Goal: Task Accomplishment & Management: Complete application form

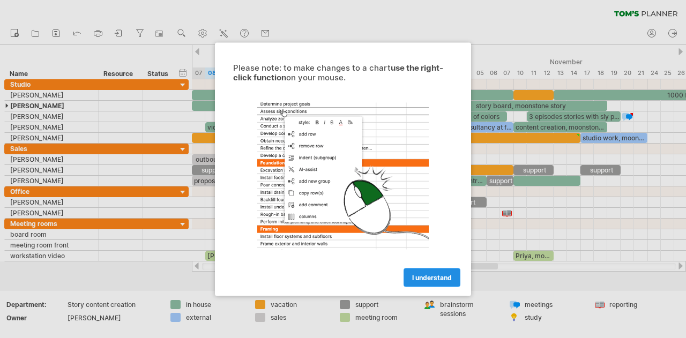
click at [436, 283] on link "I understand" at bounding box center [431, 277] width 57 height 19
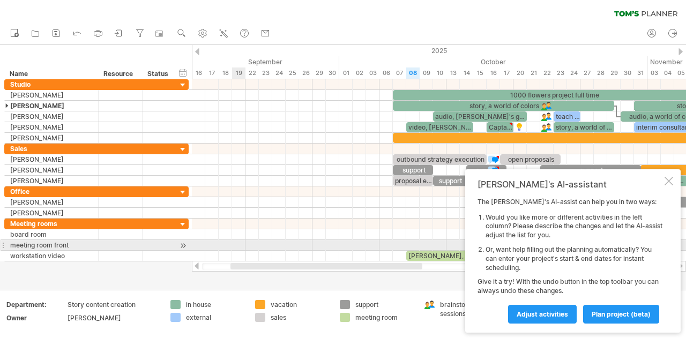
drag, startPoint x: 313, startPoint y: 266, endPoint x: 229, endPoint y: 240, distance: 88.4
click at [234, 240] on div "Trying to reach [DOMAIN_NAME] Connected again... 0% clear filter new" at bounding box center [343, 169] width 686 height 338
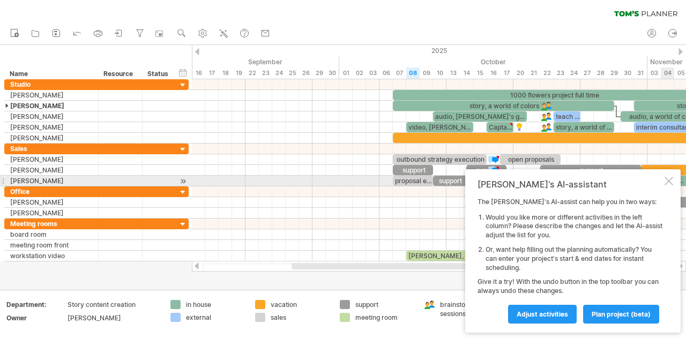
click at [666, 179] on div at bounding box center [668, 181] width 9 height 9
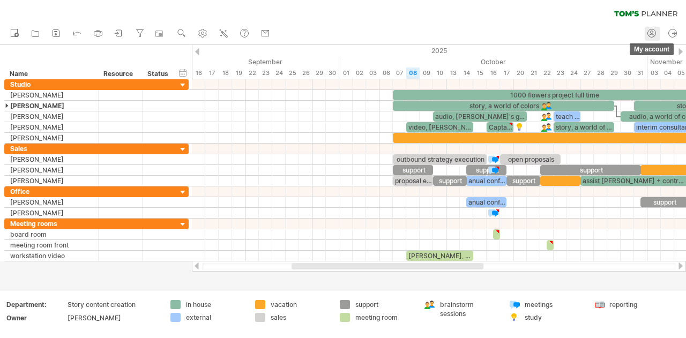
click at [650, 27] on link "my account" at bounding box center [652, 34] width 16 height 14
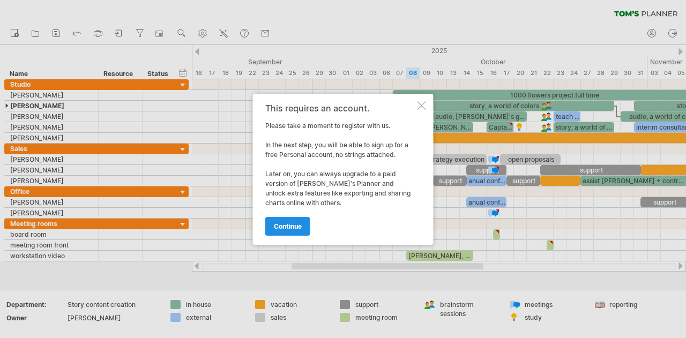
click at [295, 219] on link "continue" at bounding box center [287, 226] width 45 height 19
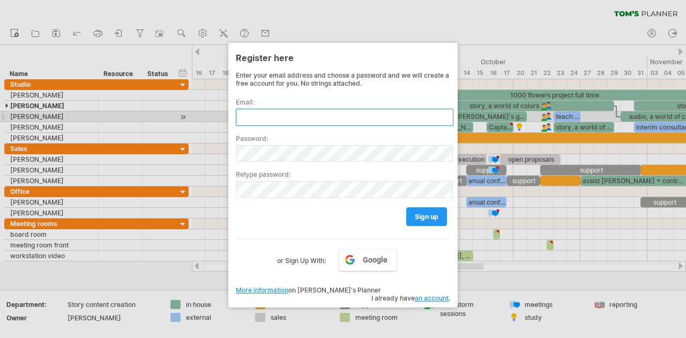
click at [329, 119] on input "text" at bounding box center [344, 117] width 217 height 17
type input "**********"
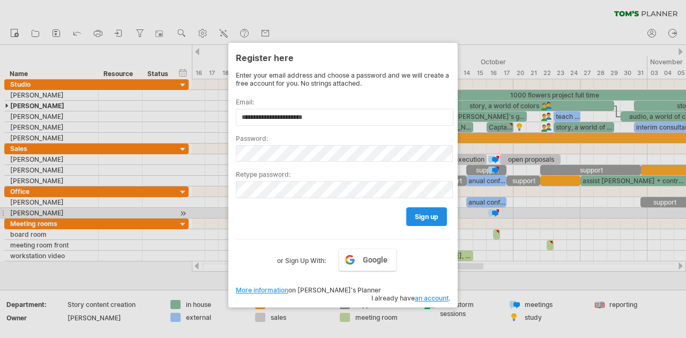
click at [423, 213] on span "sign up" at bounding box center [427, 217] width 24 height 8
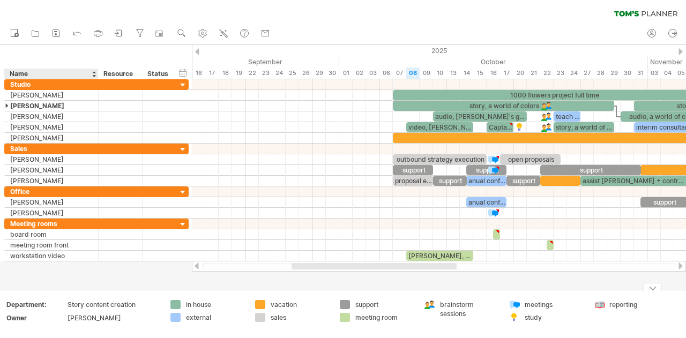
click at [96, 304] on div "Story content creation" at bounding box center [112, 304] width 90 height 9
click at [15, 29] on icon at bounding box center [14, 32] width 11 height 11
